Goal: Task Accomplishment & Management: Use online tool/utility

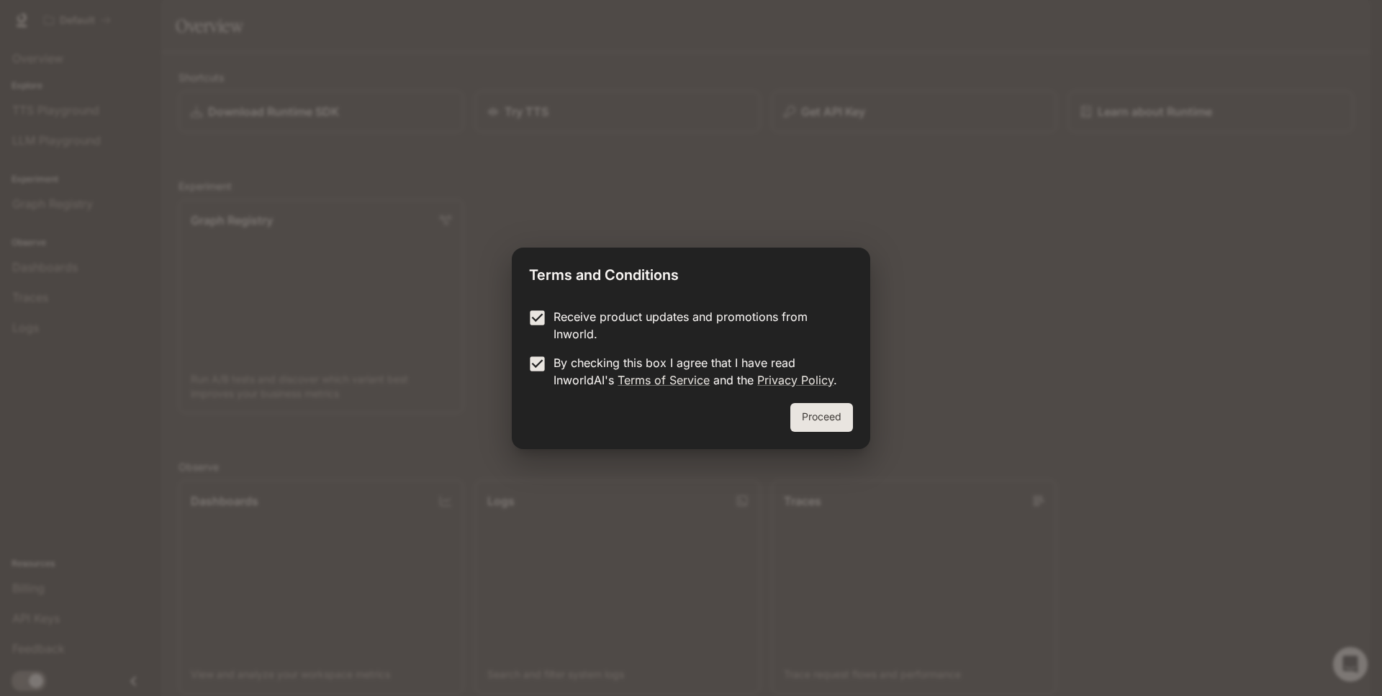
click at [832, 416] on button "Proceed" at bounding box center [822, 417] width 63 height 29
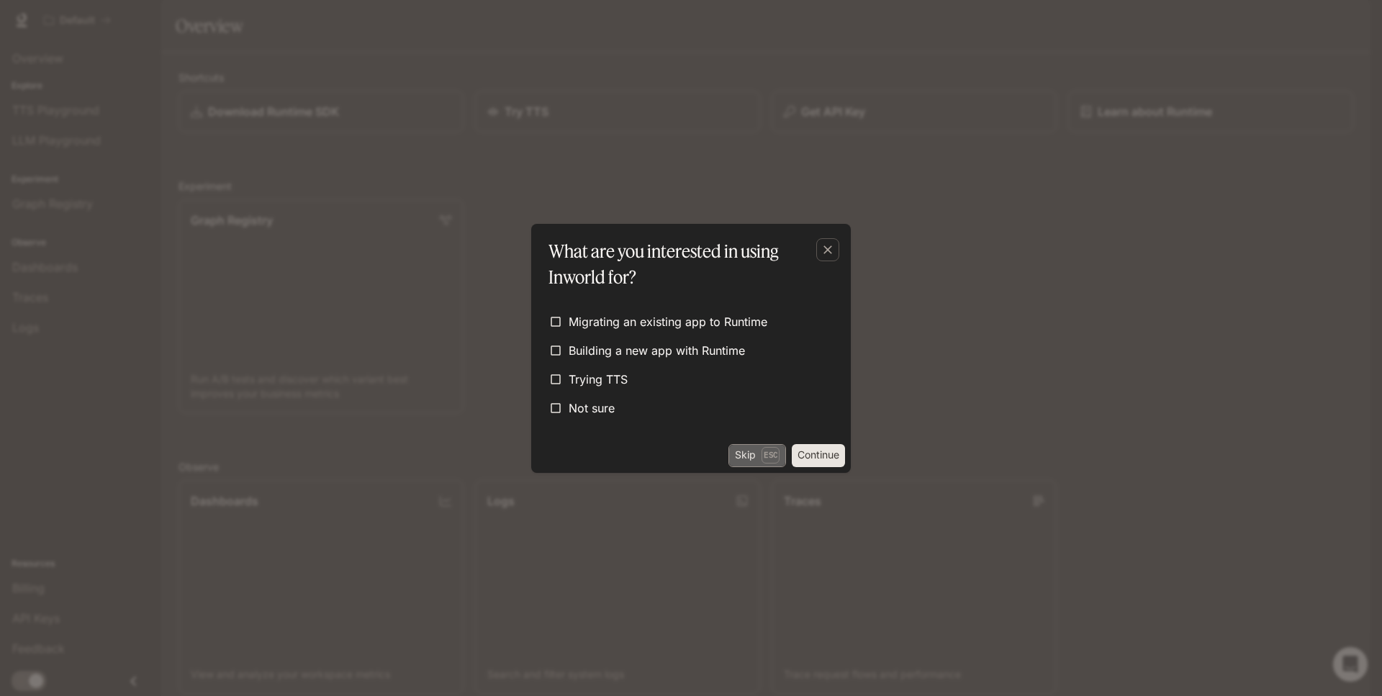
click at [762, 458] on p "Esc" at bounding box center [771, 455] width 18 height 16
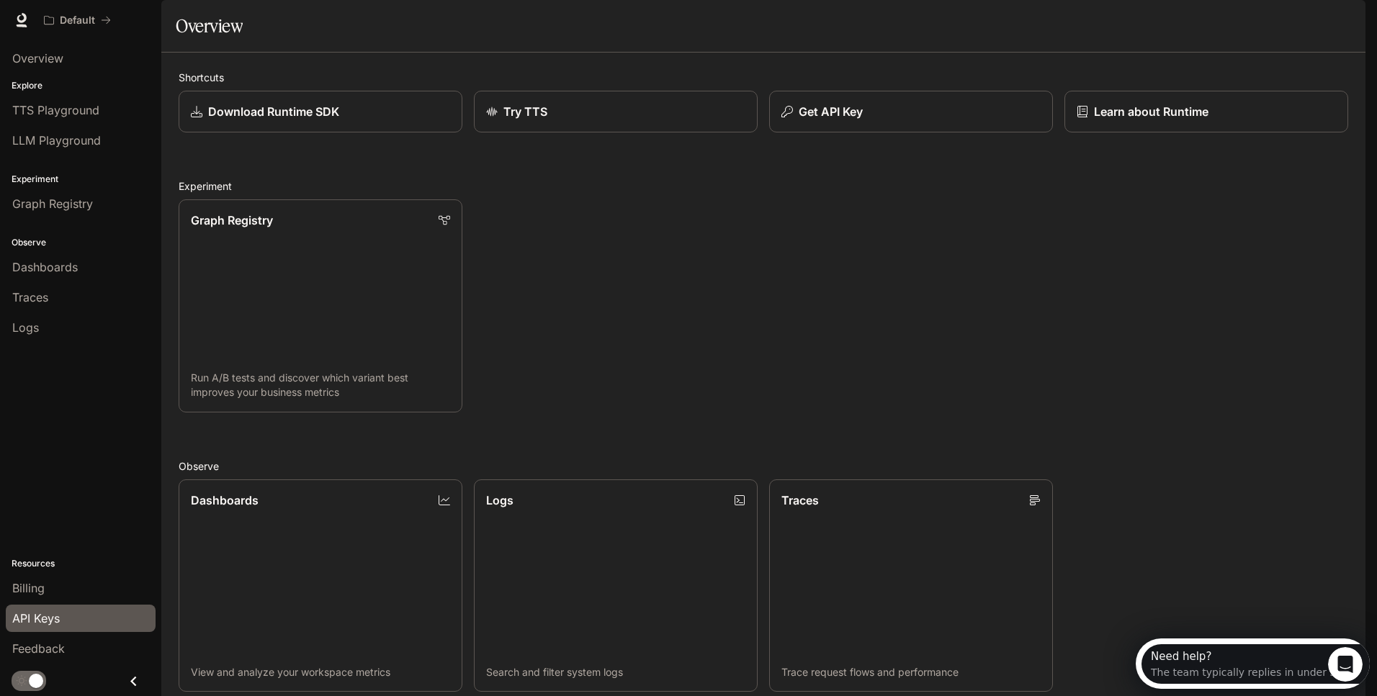
click at [103, 616] on div "API Keys" at bounding box center [80, 618] width 137 height 17
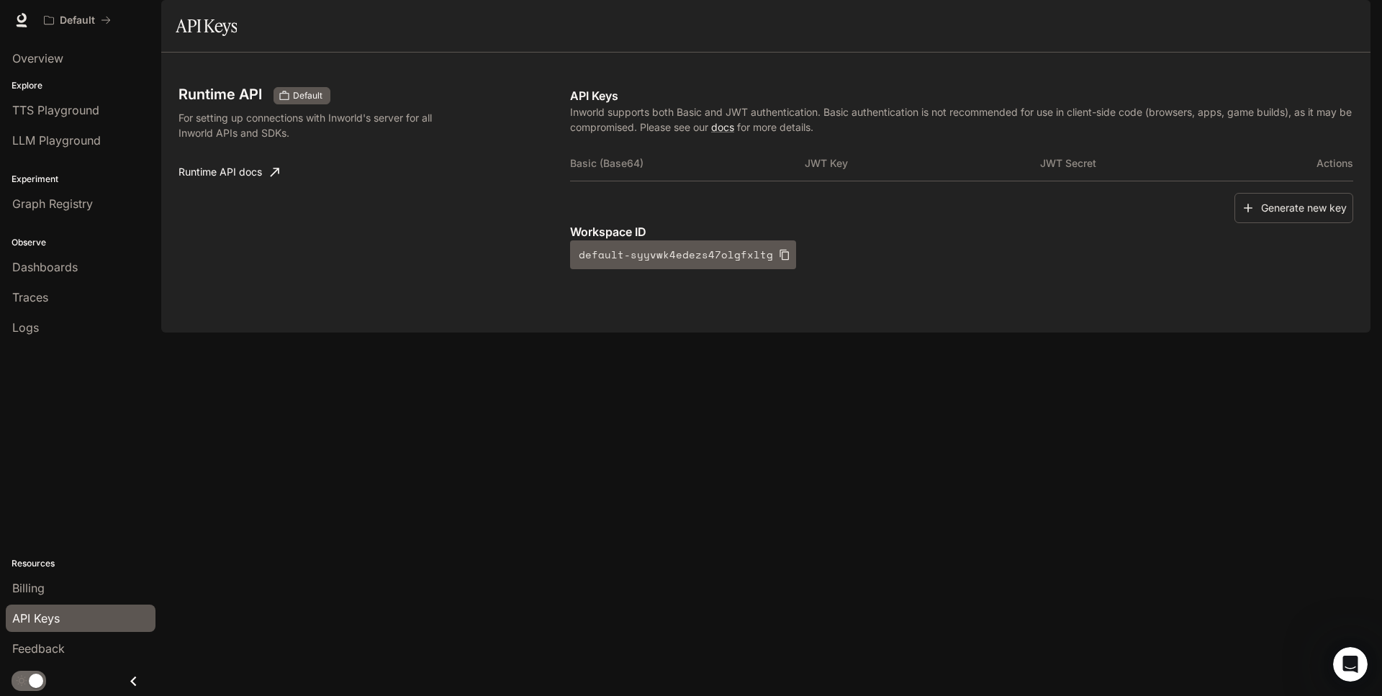
click at [143, 678] on button "Close drawer" at bounding box center [133, 682] width 32 height 30
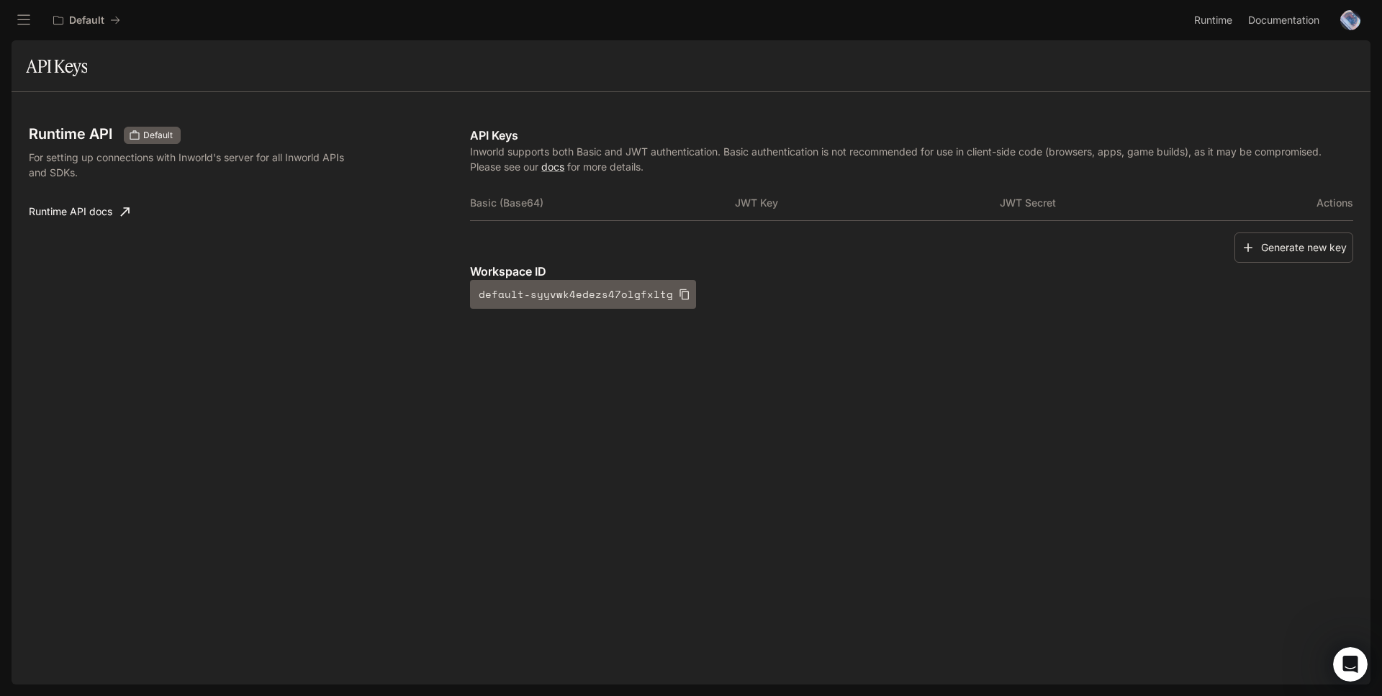
click at [347, 320] on div "Runtime API Default For setting up connections with Inworld's server for all In…" at bounding box center [691, 232] width 1325 height 246
click at [50, 60] on h1 "API Keys" at bounding box center [56, 66] width 61 height 29
click at [1316, 248] on button "Generate new key" at bounding box center [1294, 248] width 119 height 31
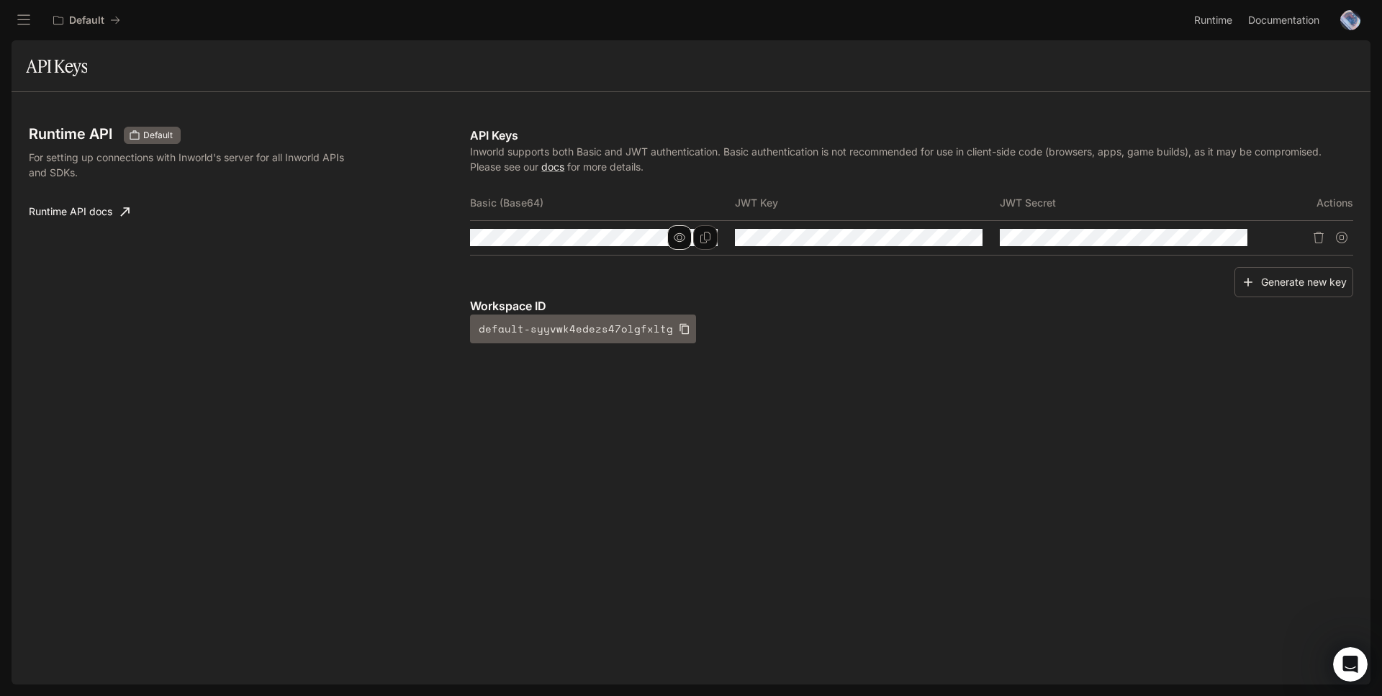
click at [679, 235] on icon "button" at bounding box center [680, 237] width 12 height 9
click at [679, 235] on icon "button" at bounding box center [680, 238] width 12 height 12
click at [11, 18] on button "open drawer" at bounding box center [24, 20] width 26 height 26
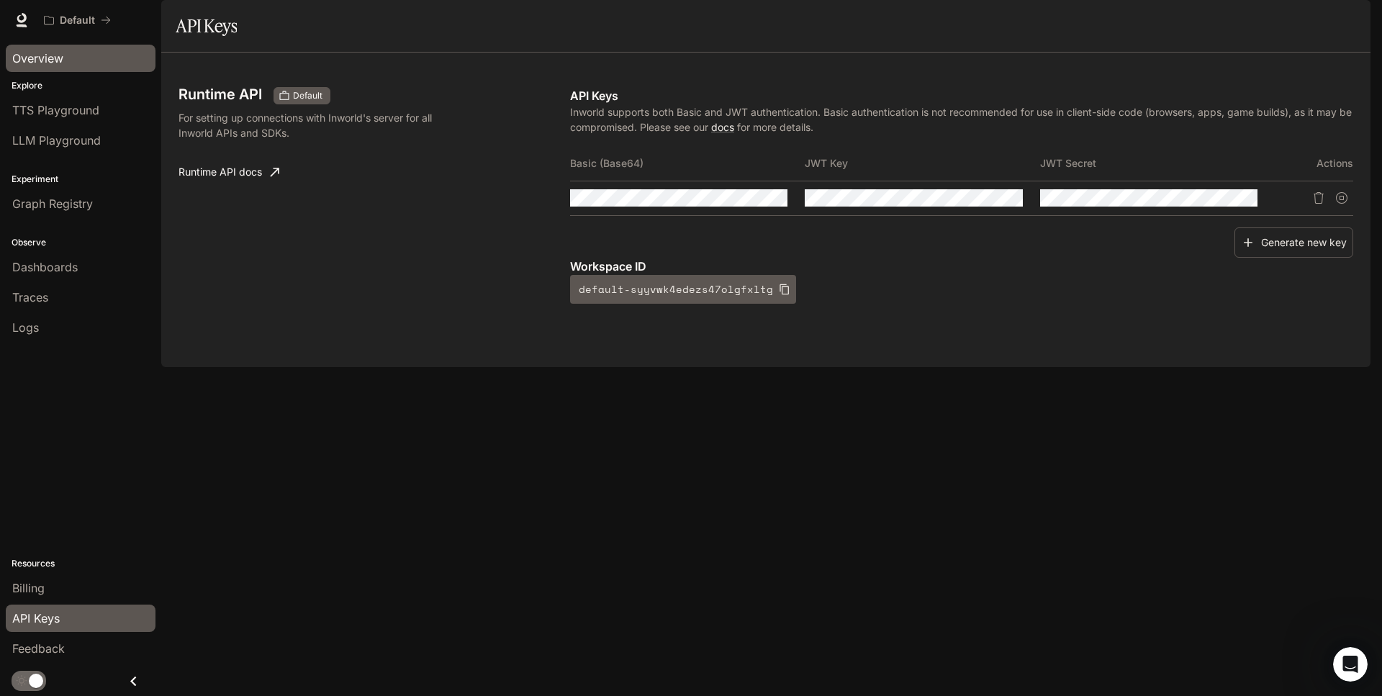
click at [51, 54] on span "Overview" at bounding box center [37, 58] width 51 height 17
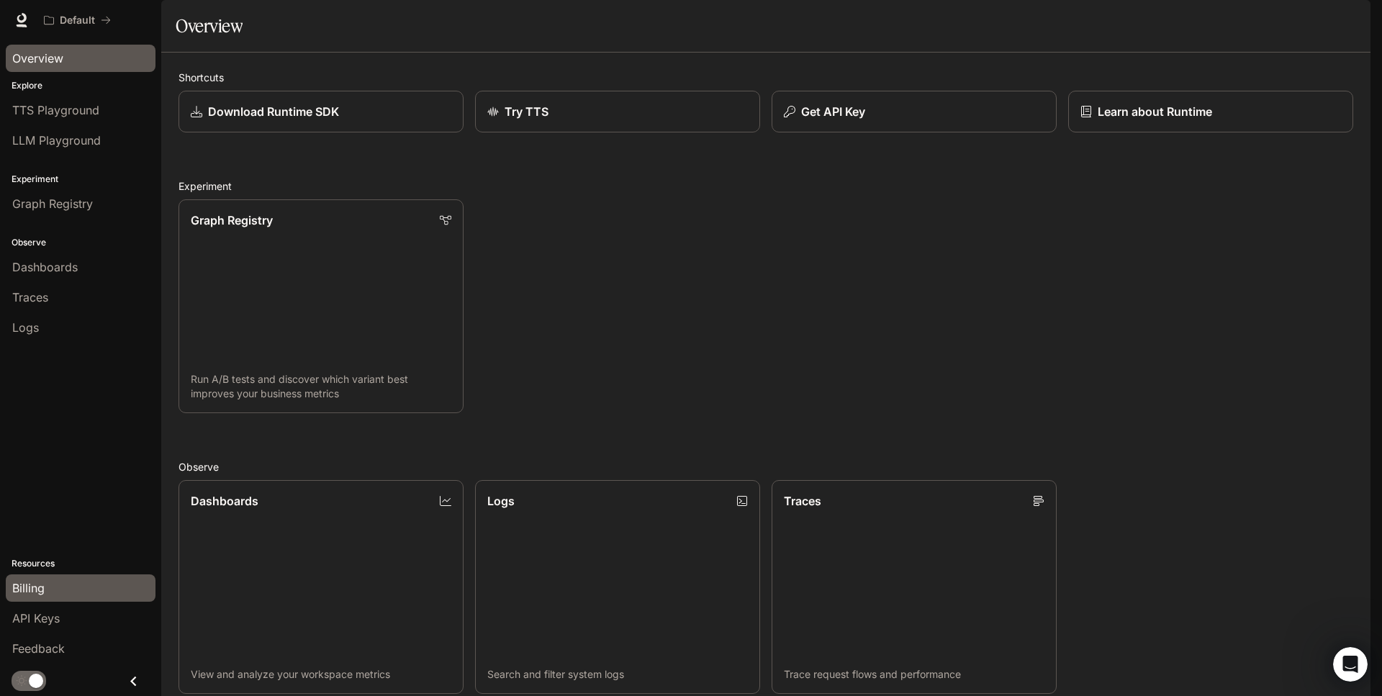
click at [38, 595] on span "Billing" at bounding box center [28, 588] width 32 height 17
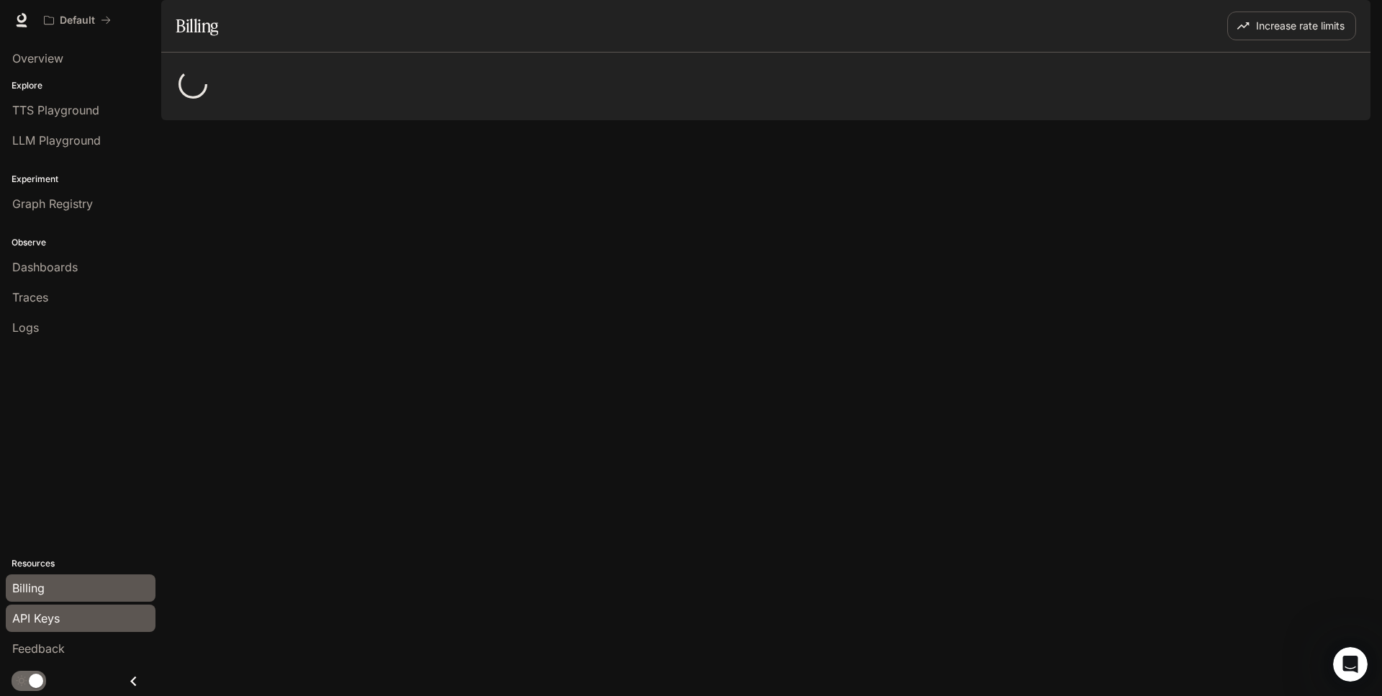
click at [50, 624] on span "API Keys" at bounding box center [36, 618] width 48 height 17
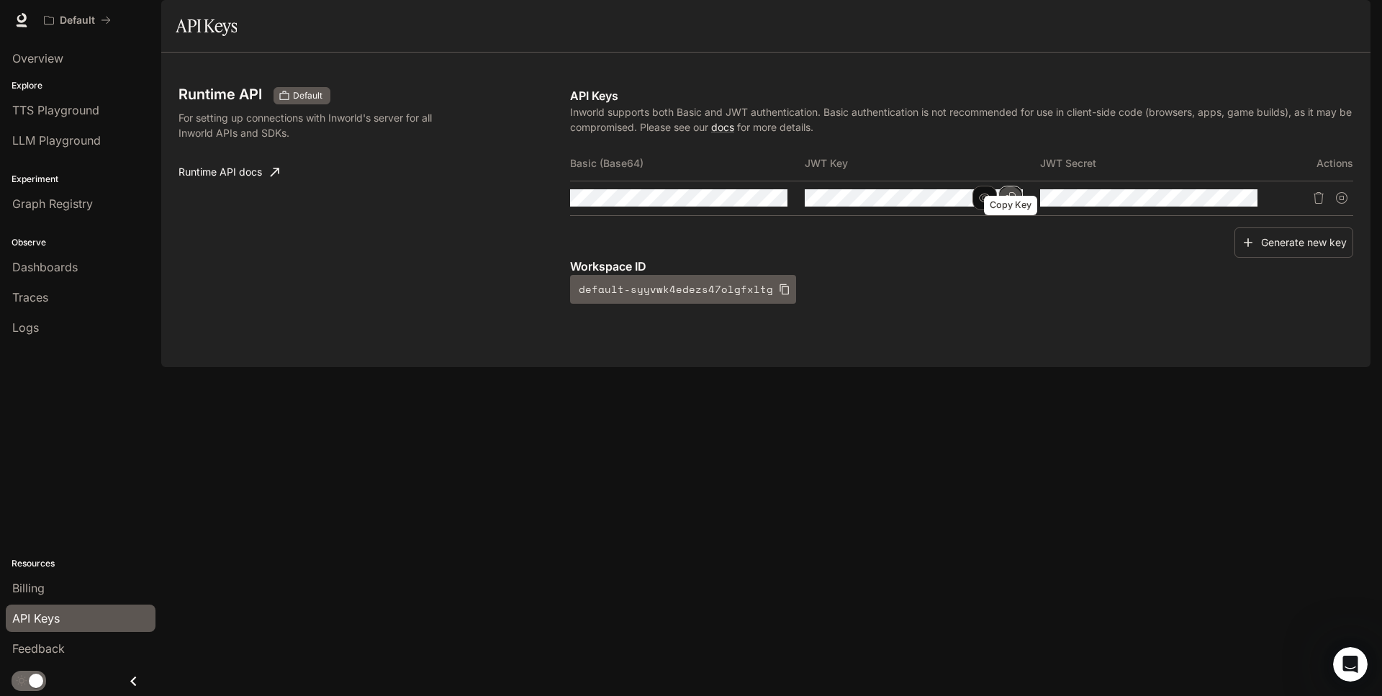
click at [1006, 204] on icon "Copy Key" at bounding box center [1011, 198] width 12 height 12
click at [794, 367] on div "Runtime API Default For setting up connections with Inworld's server for all In…" at bounding box center [766, 210] width 1210 height 315
click at [490, 304] on div "Runtime API Default For setting up connections with Inworld's server for all In…" at bounding box center [375, 195] width 392 height 217
click at [1244, 204] on icon "Copy Secret" at bounding box center [1246, 198] width 12 height 12
